Goal: Find contact information: Find contact information

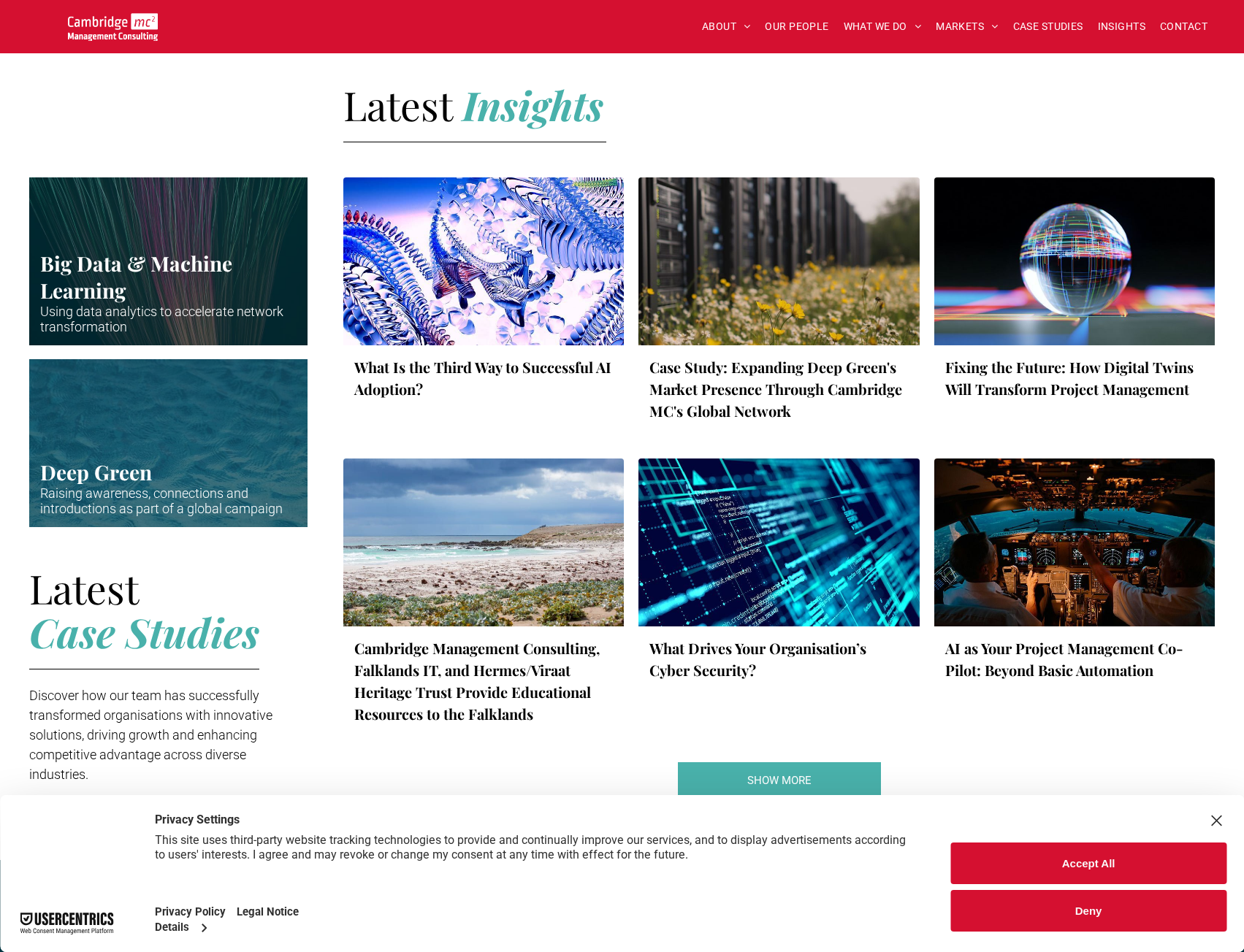
scroll to position [2167, 0]
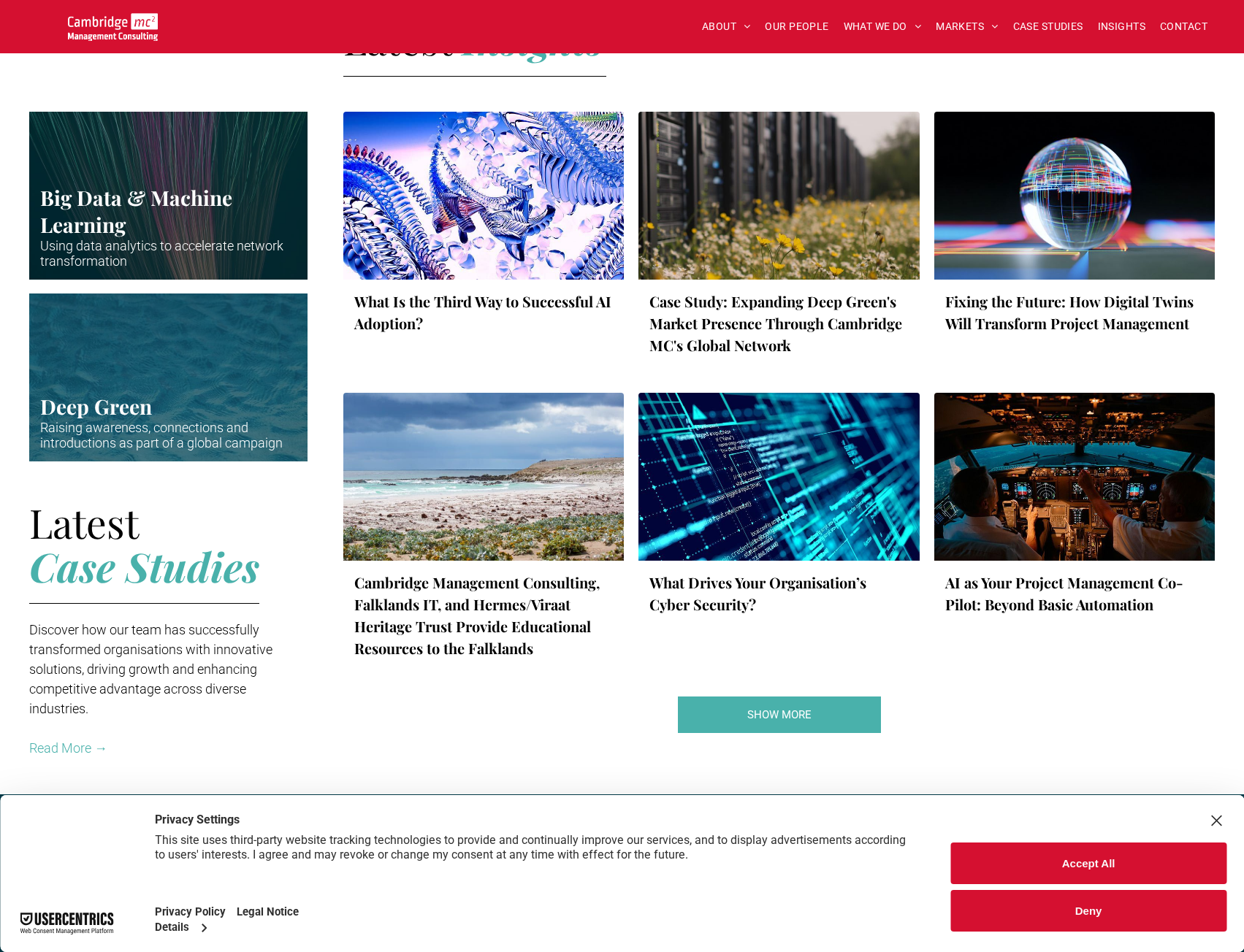
click at [982, 688] on div "What Is the Third Way to Successful AI Adoption? by Tom Burton • 10 September 2…" at bounding box center [778, 430] width 871 height 637
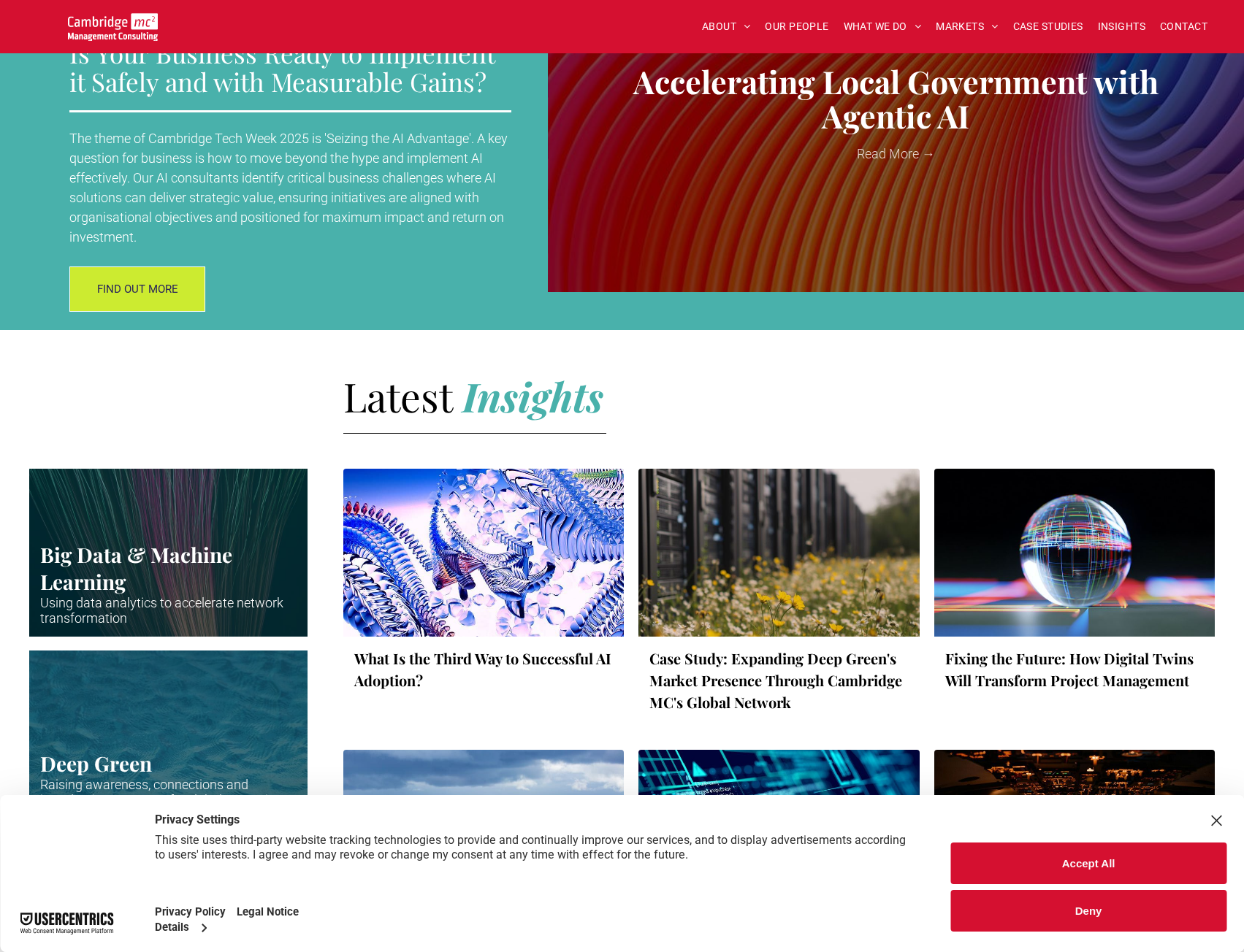
scroll to position [1777, 0]
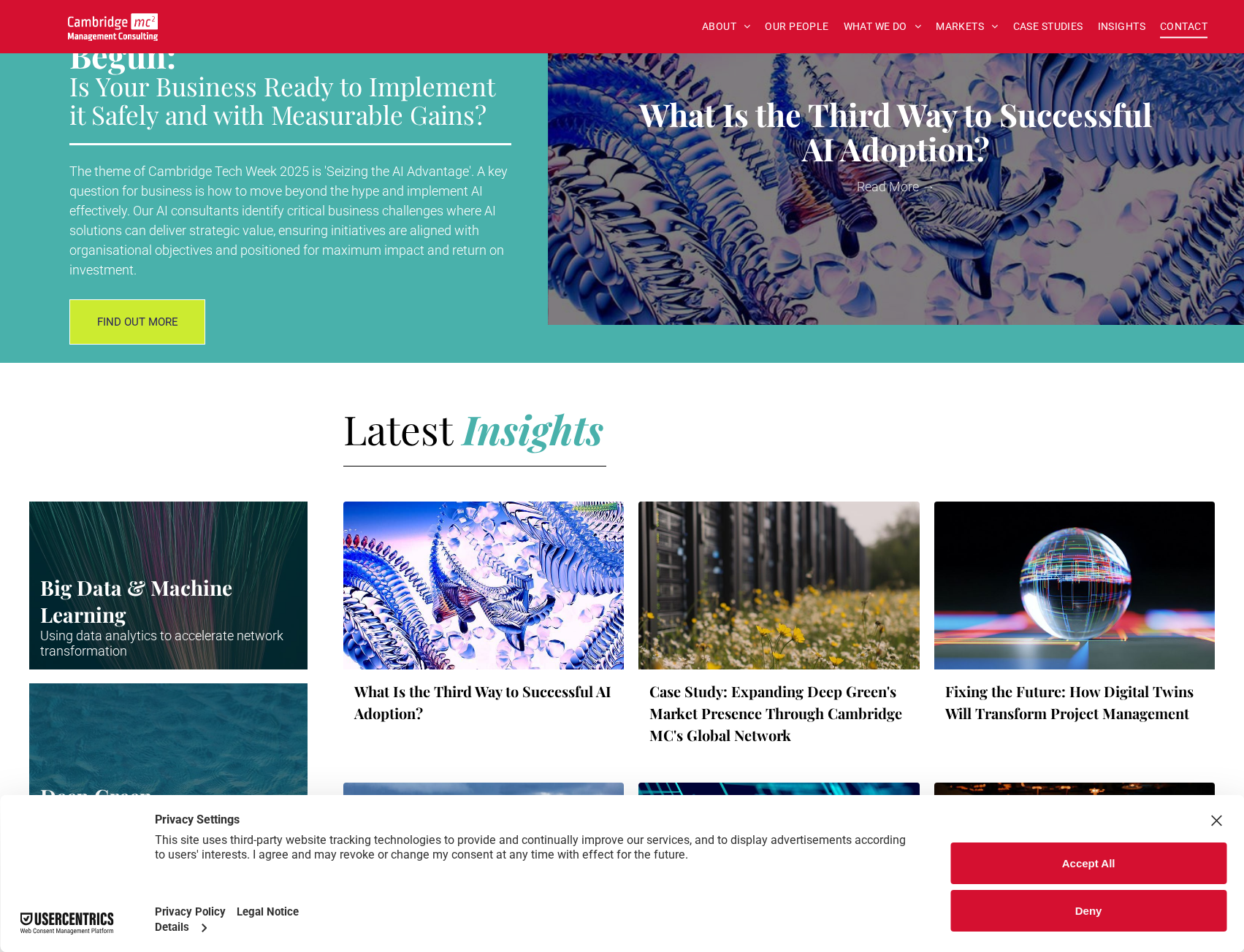
click at [1198, 33] on span "CONTACT" at bounding box center [1184, 27] width 48 height 22
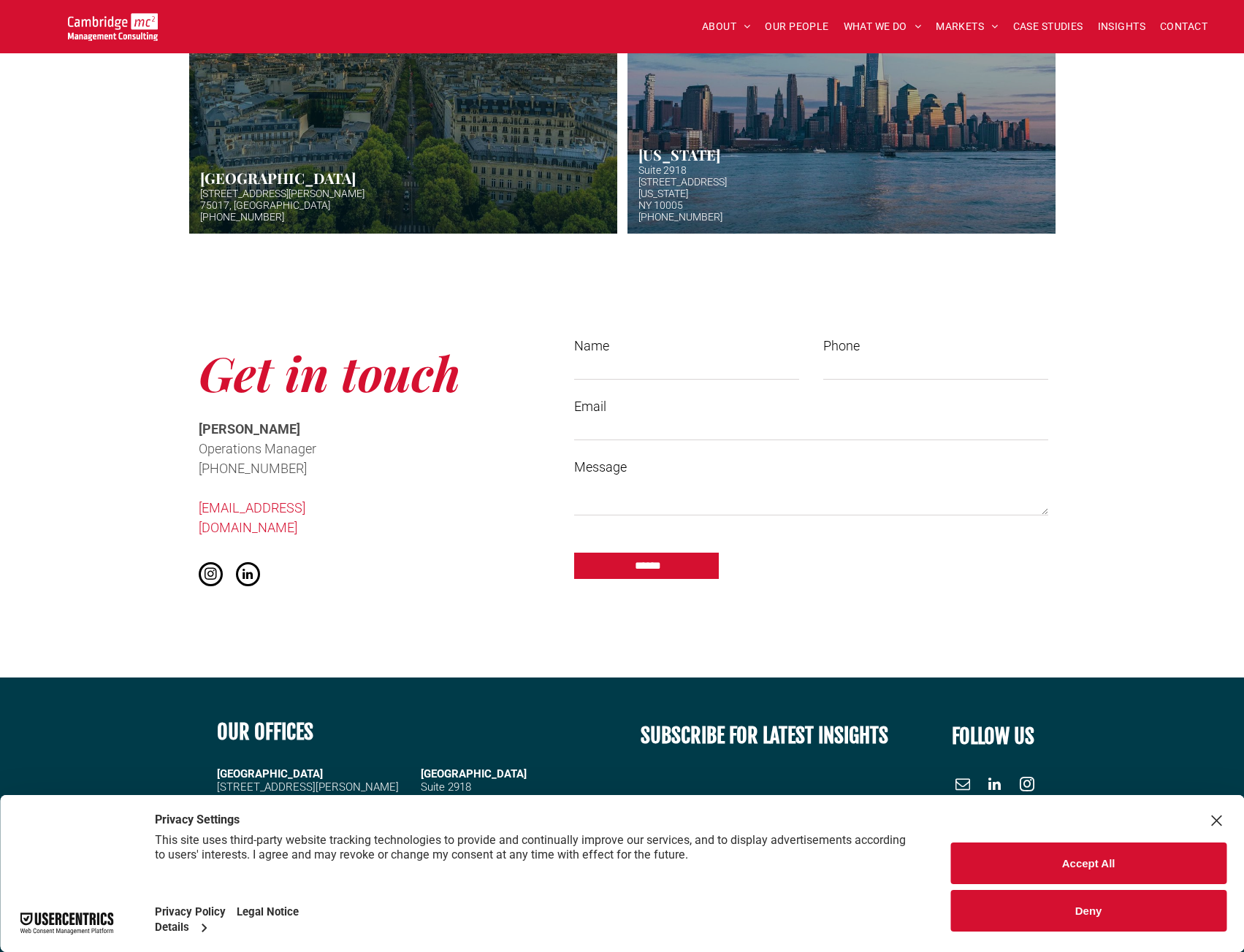
scroll to position [856, 0]
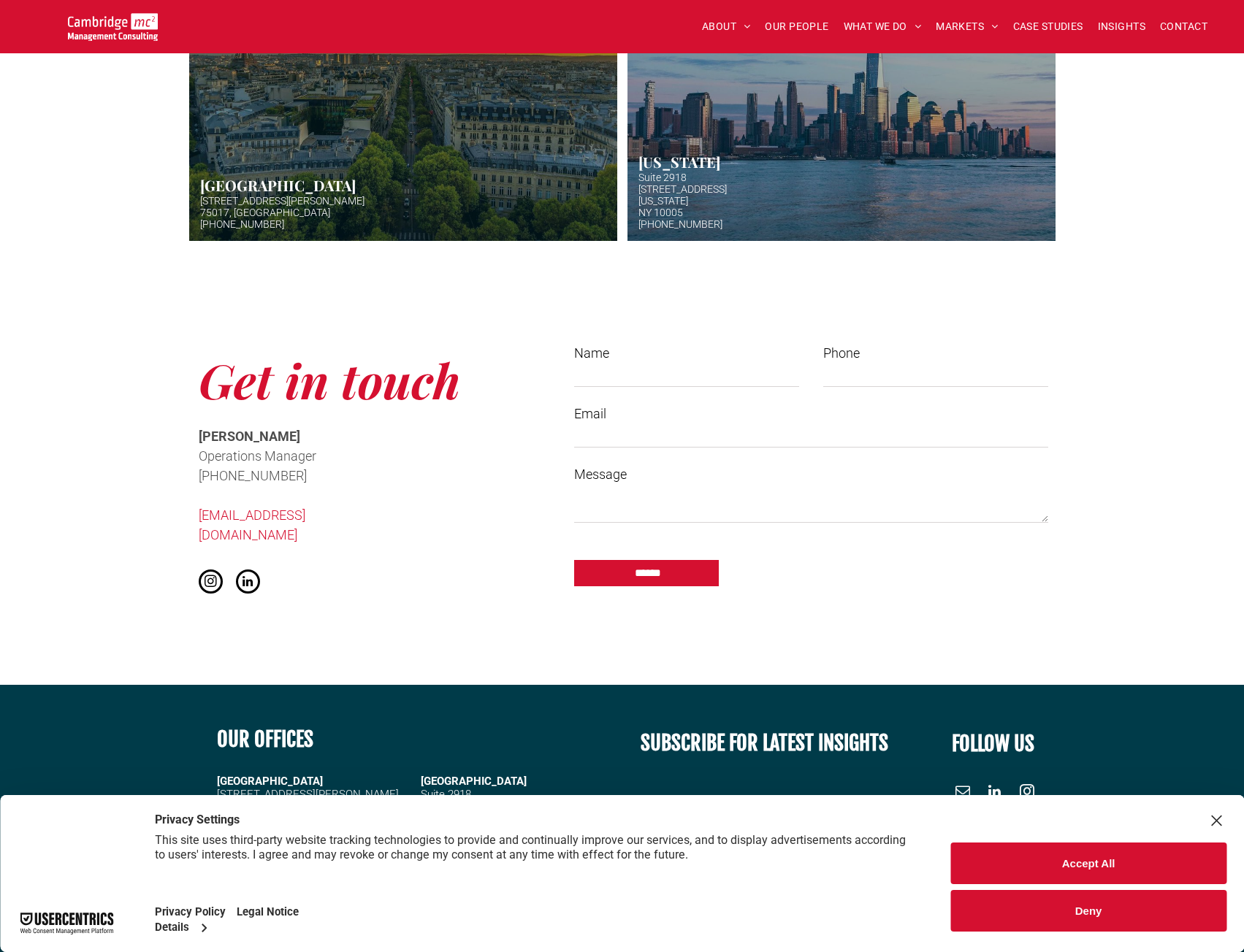
click at [640, 375] on input "Name" at bounding box center [686, 376] width 224 height 22
click at [694, 374] on input "Name" at bounding box center [686, 376] width 224 height 22
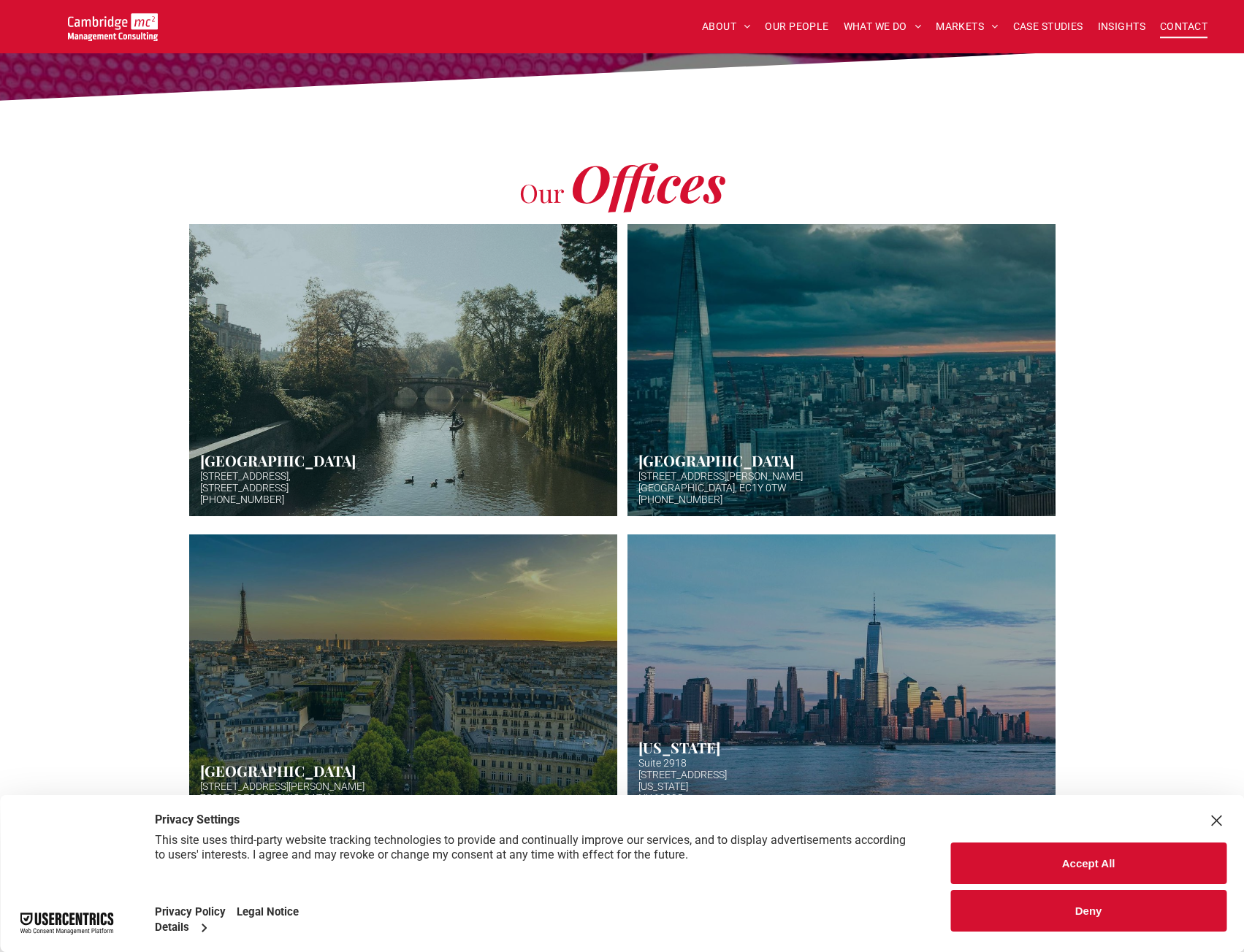
scroll to position [223, 0]
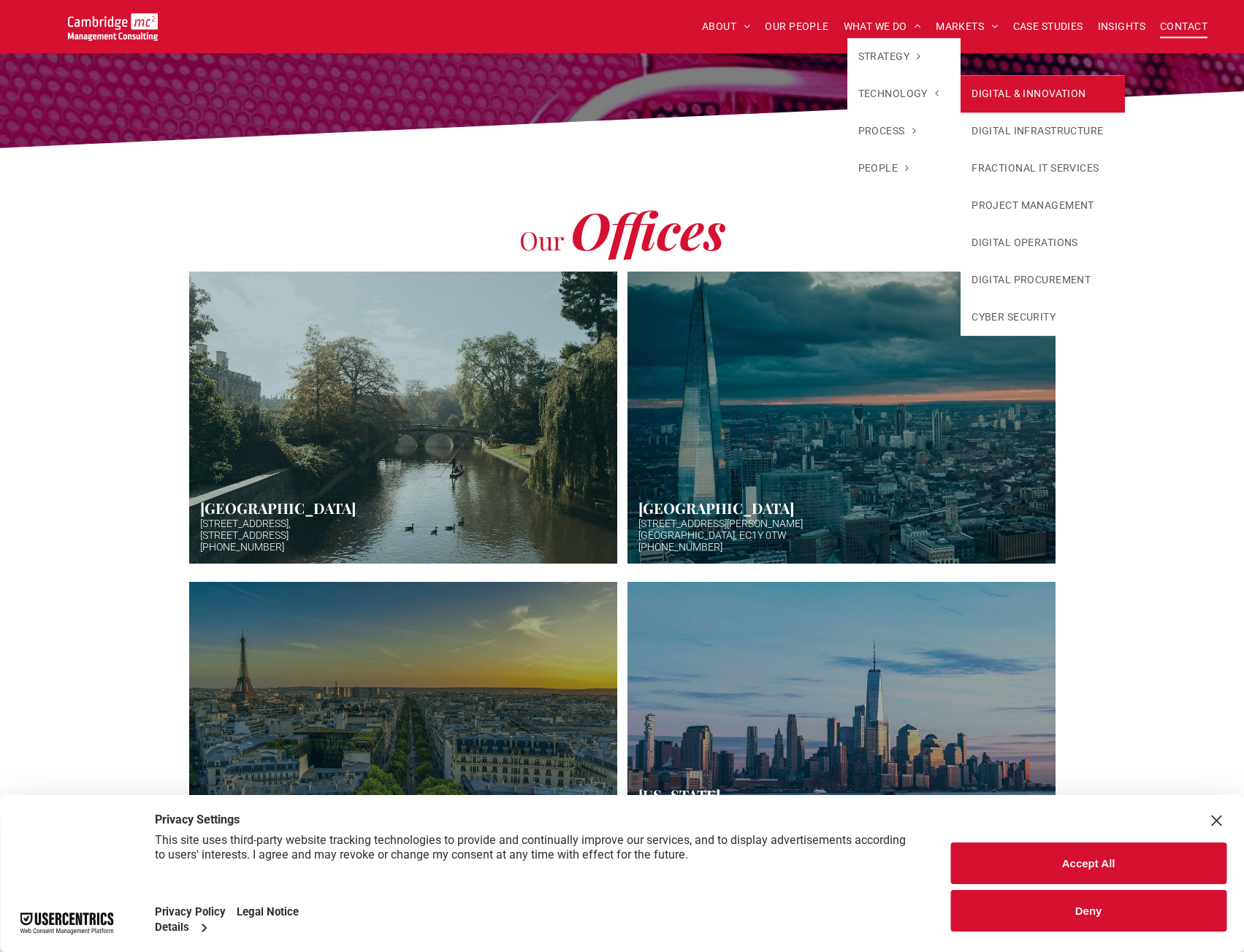
click at [1033, 99] on link "DIGITAL & INNOVATION" at bounding box center [1042, 94] width 164 height 37
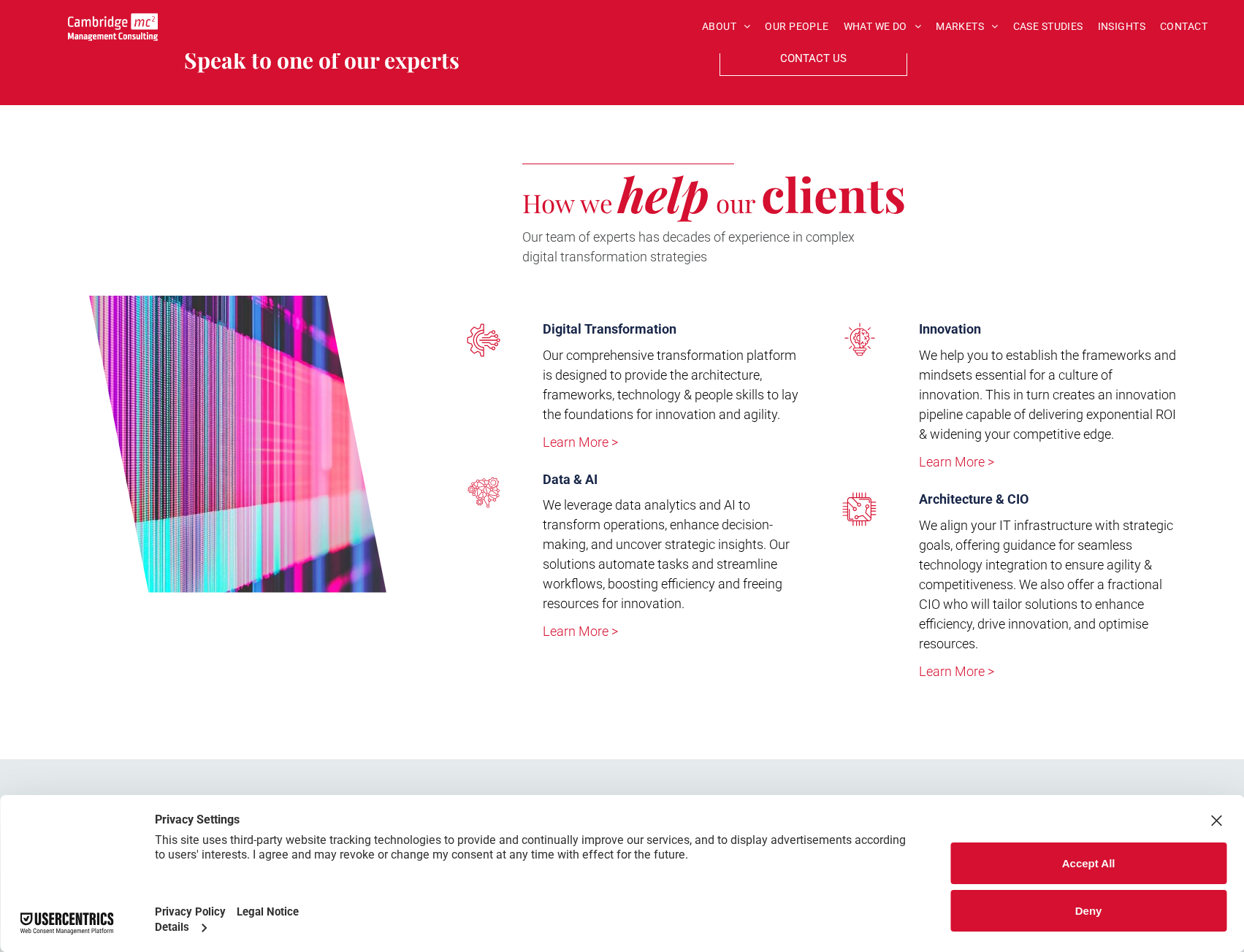
scroll to position [3043, 0]
